Goal: Information Seeking & Learning: Learn about a topic

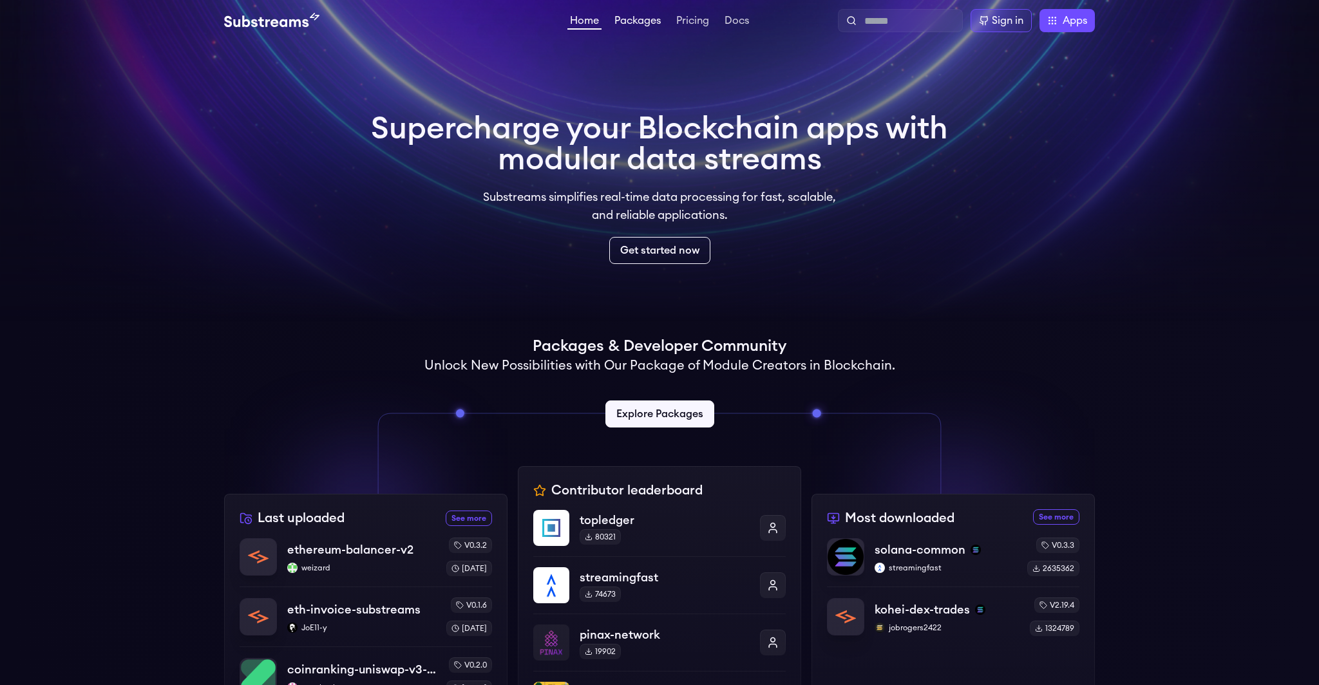
click at [627, 23] on link "Packages" at bounding box center [638, 21] width 52 height 13
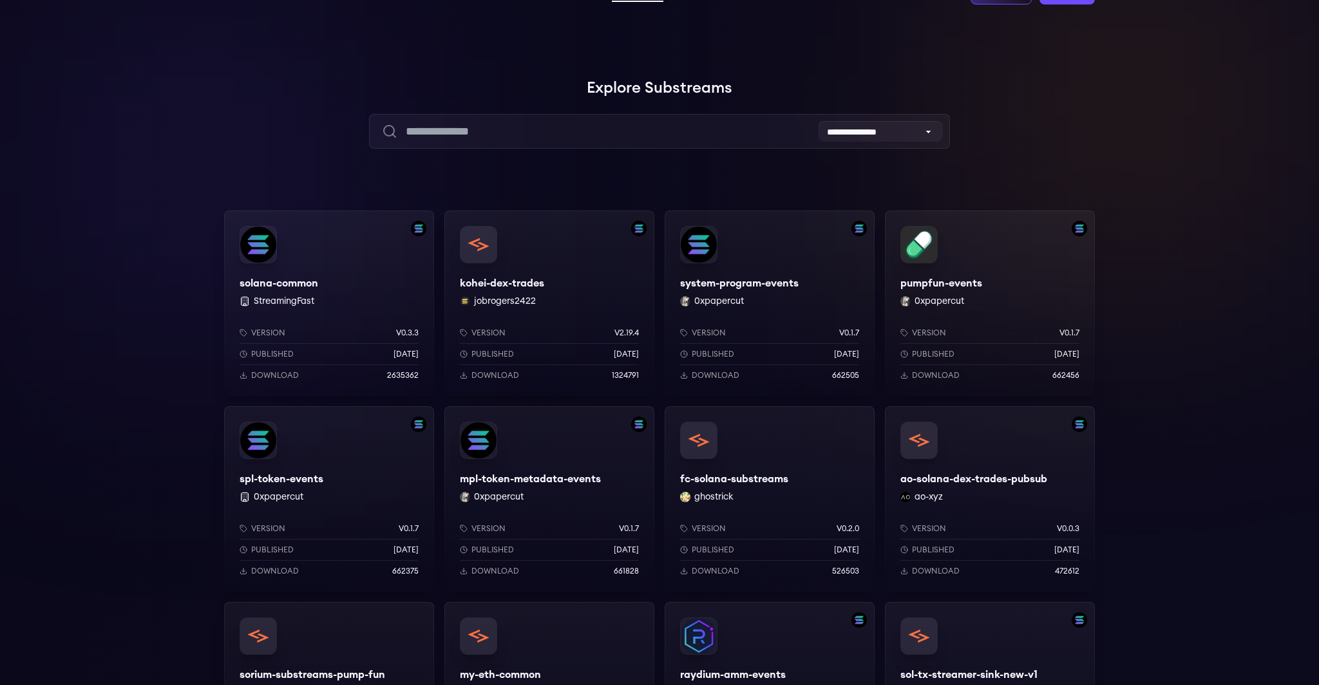
scroll to position [29, 0]
click at [350, 285] on div "solana-common StreamingFast Version v0.3.3 Published [DATE] Download 2635362" at bounding box center [329, 302] width 210 height 186
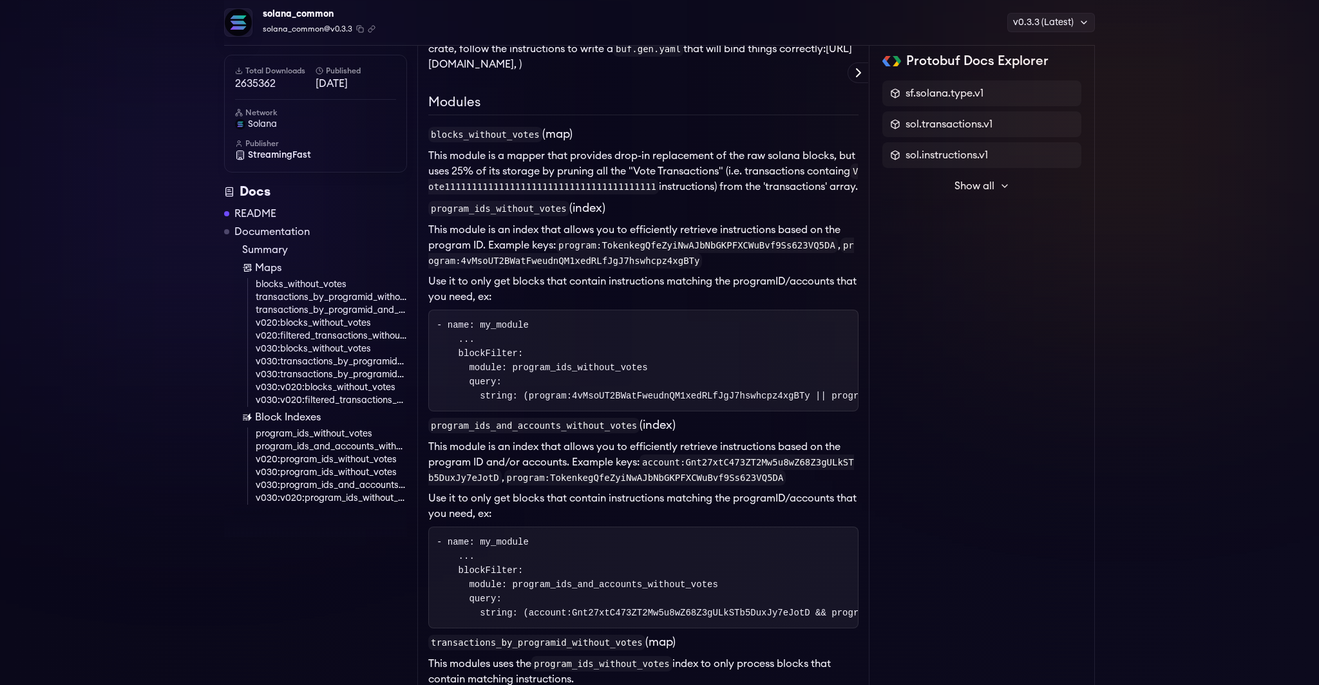
scroll to position [1187, 0]
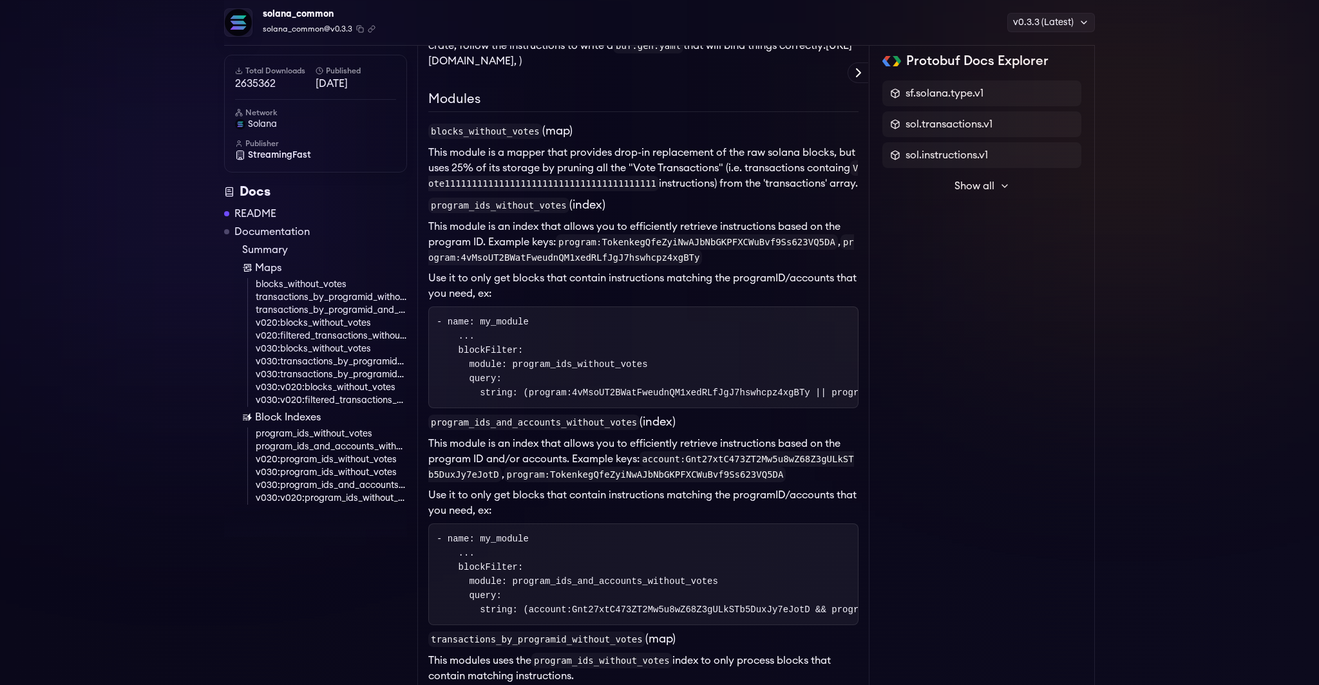
click at [272, 230] on link "Documentation" at bounding box center [271, 231] width 75 height 15
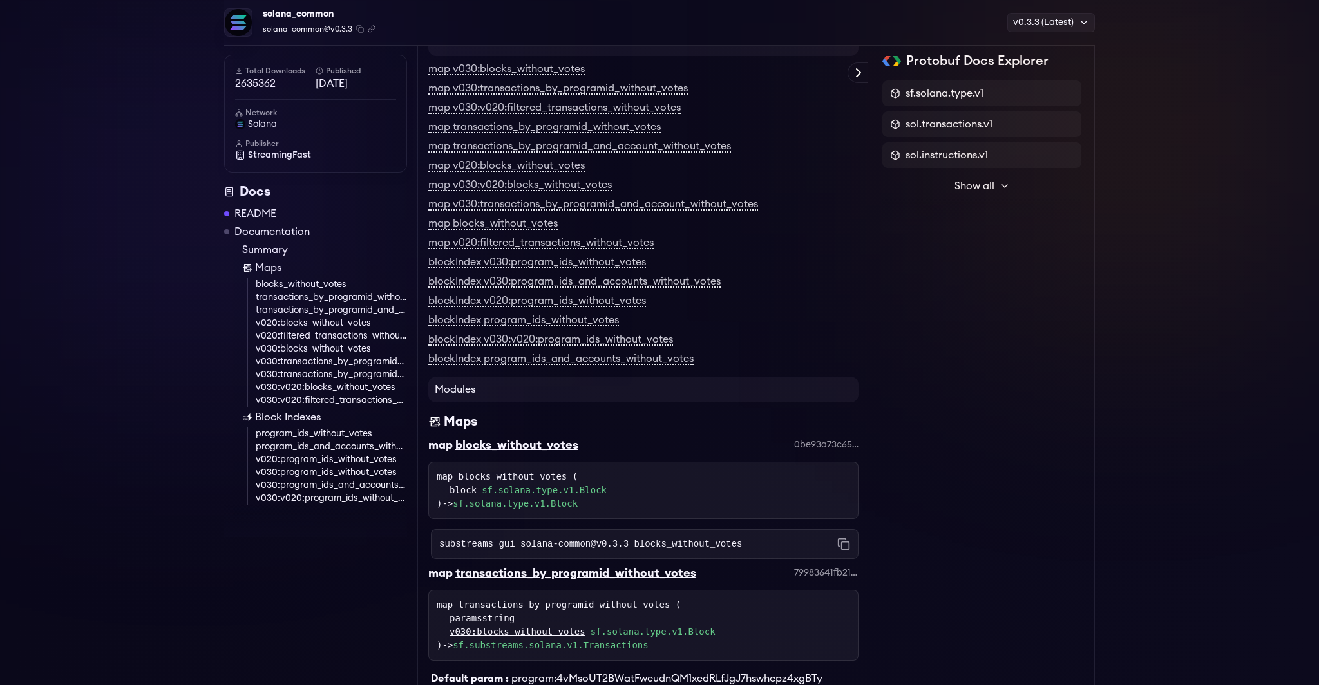
scroll to position [2001, 0]
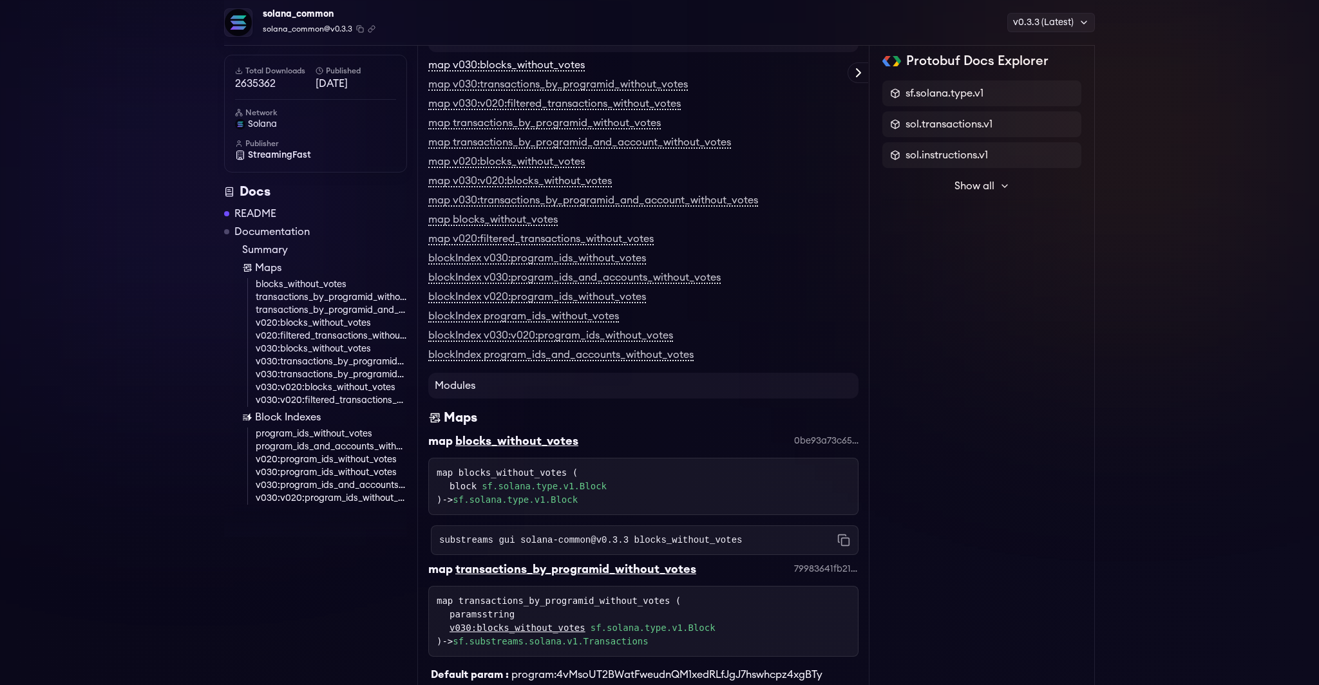
click at [472, 72] on link "map v030:blocks_without_votes" at bounding box center [506, 66] width 157 height 12
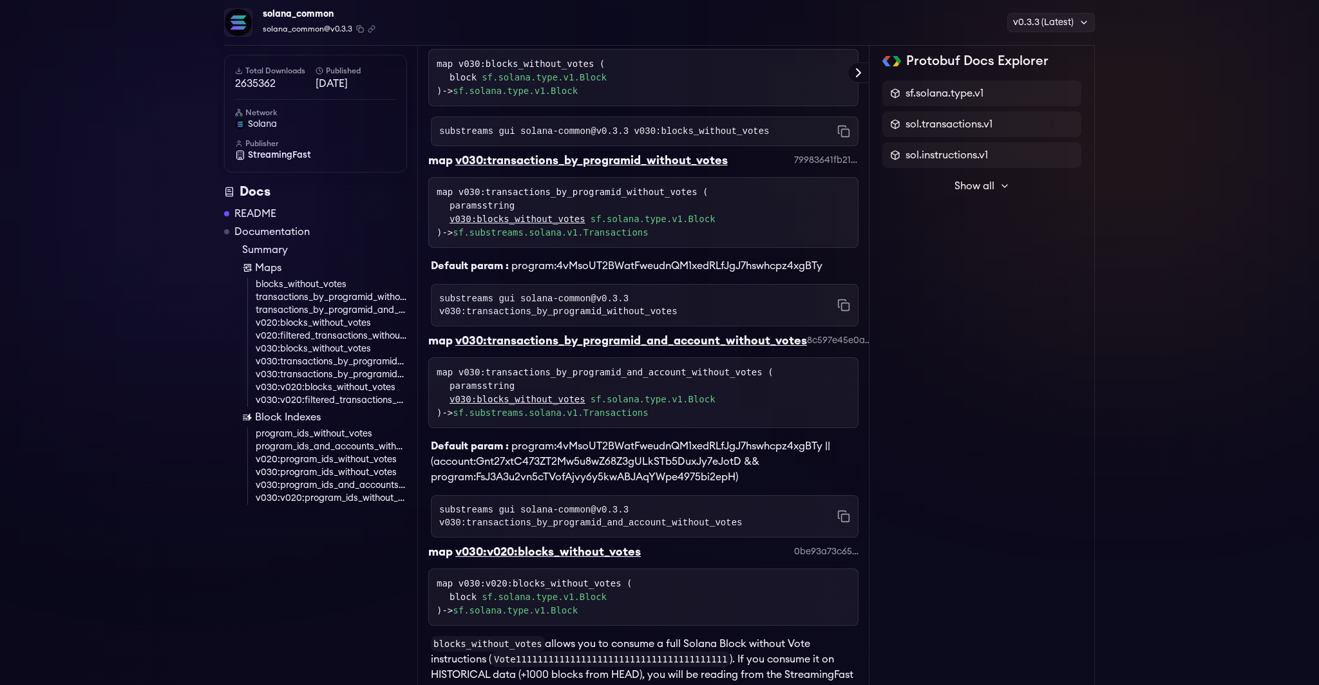
scroll to position [3436, 0]
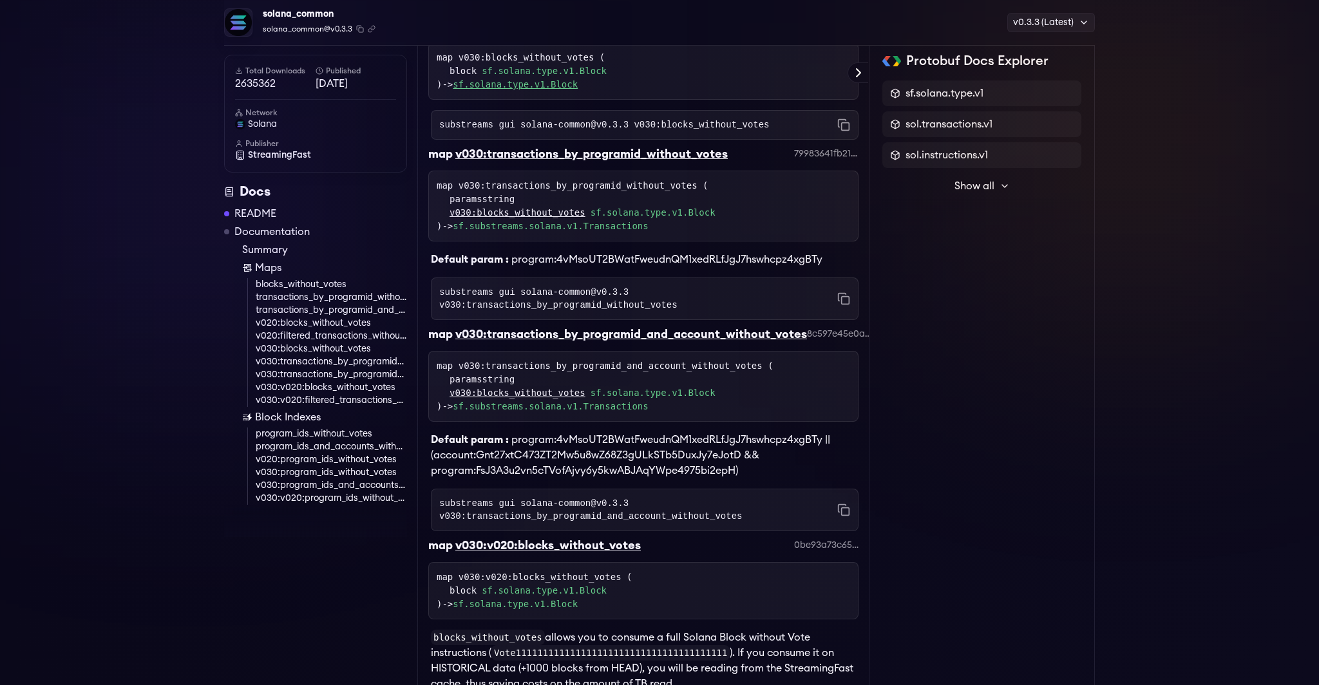
click at [487, 90] on link "sf.solana.type.v1.Block" at bounding box center [515, 84] width 125 height 10
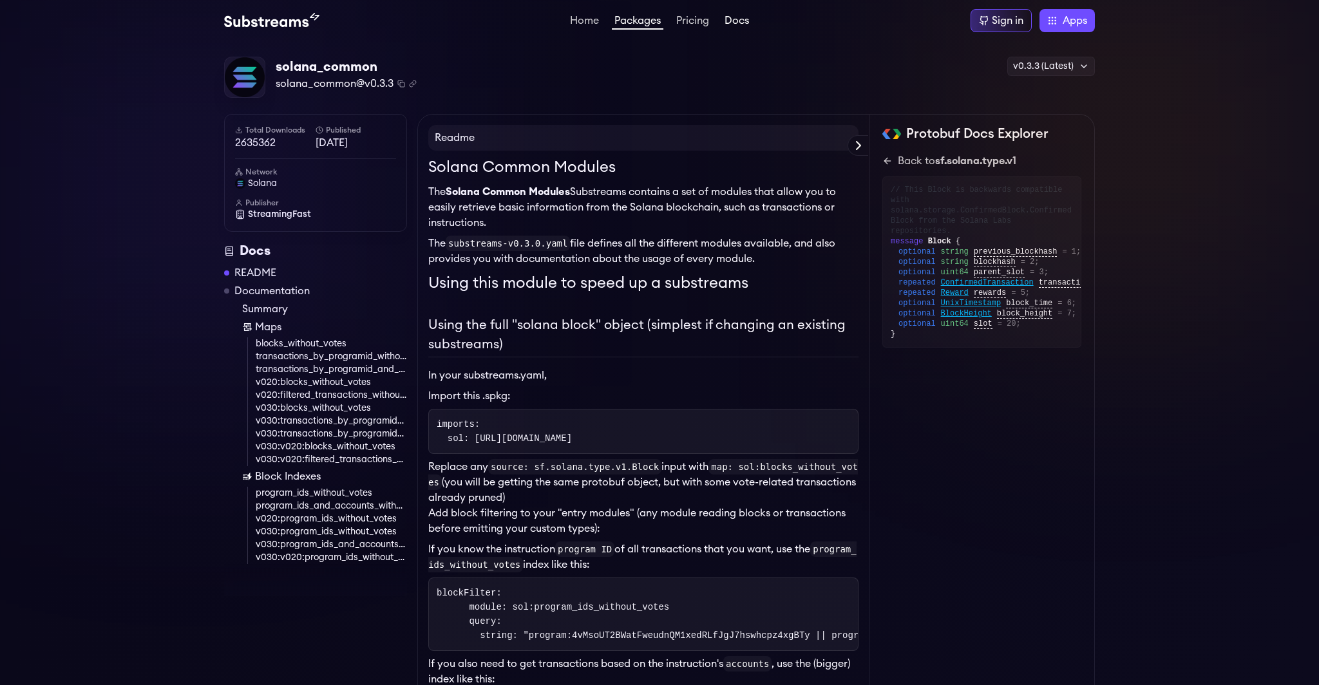
click at [735, 24] on link "Docs" at bounding box center [737, 21] width 30 height 13
